Goal: Check status

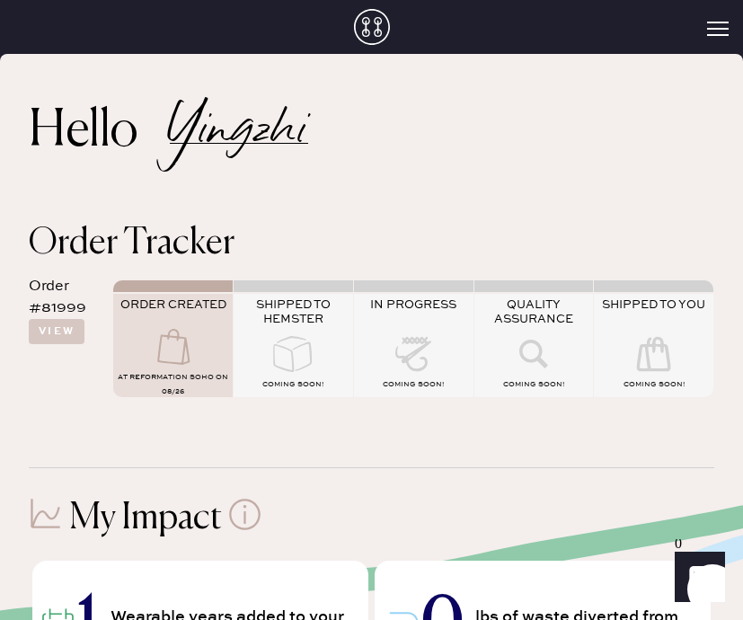
click at [157, 325] on div "ORDER CREATED" at bounding box center [172, 312] width 119 height 31
click at [236, 140] on h2 "Yingzhi" at bounding box center [239, 131] width 138 height 23
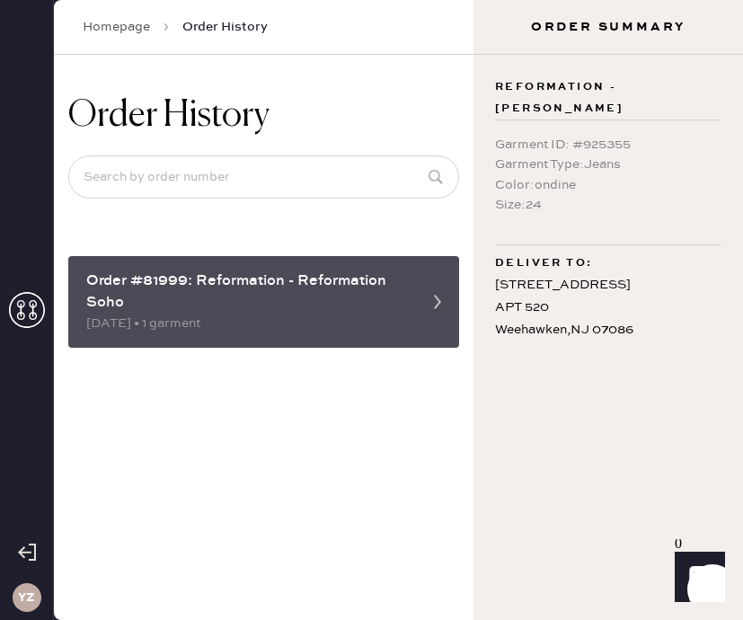
click at [183, 295] on div "Order #81999: Reformation - Reformation Soho" at bounding box center [247, 291] width 322 height 43
click at [213, 300] on div "Order #81999: Reformation - Reformation Soho" at bounding box center [247, 291] width 322 height 43
click at [428, 307] on icon at bounding box center [437, 302] width 36 height 36
